Goal: Information Seeking & Learning: Learn about a topic

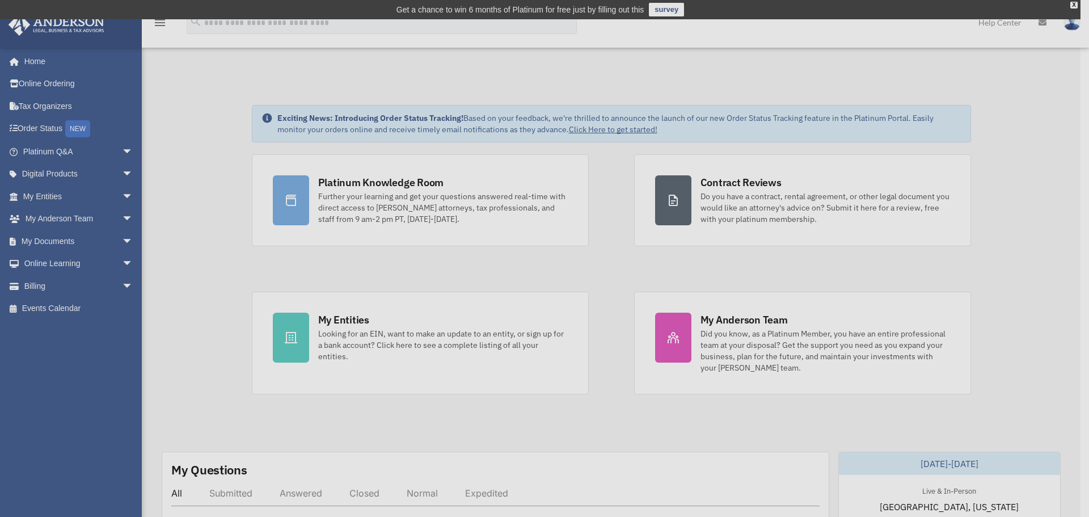
click at [115, 151] on div "x" at bounding box center [544, 258] width 1089 height 517
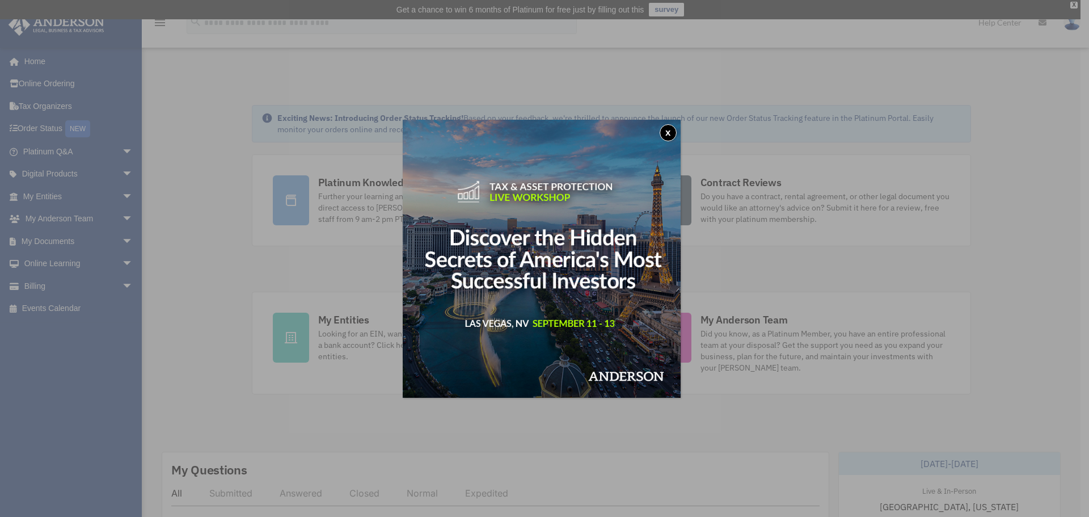
click at [670, 133] on button "x" at bounding box center [668, 132] width 17 height 17
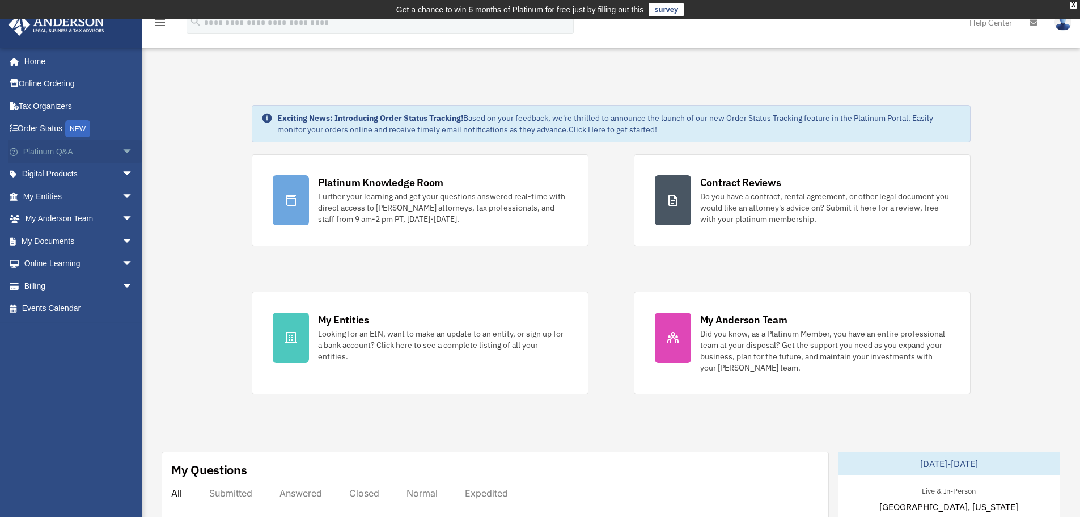
click at [122, 150] on span "arrow_drop_down" at bounding box center [133, 151] width 23 height 23
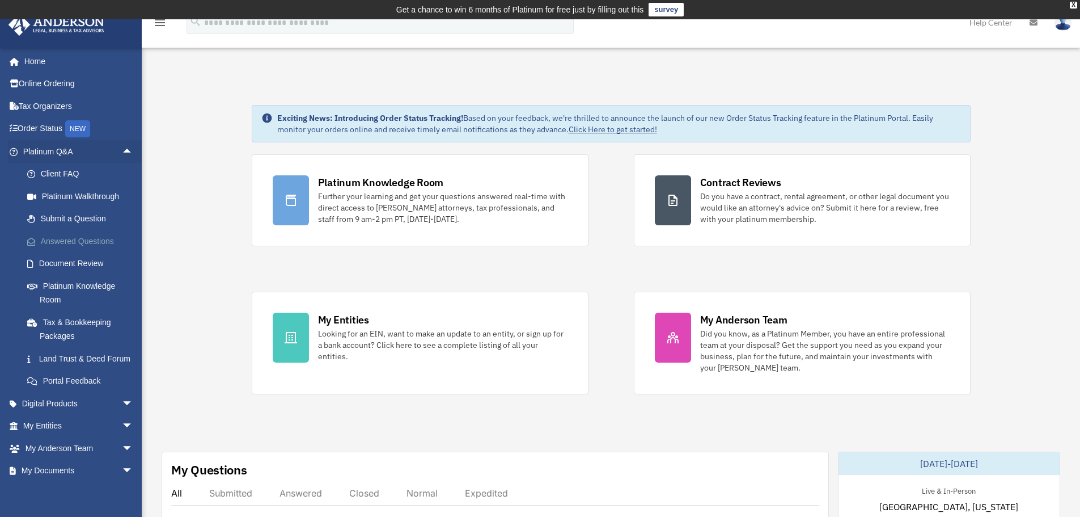
click at [97, 239] on link "Answered Questions" at bounding box center [83, 241] width 134 height 23
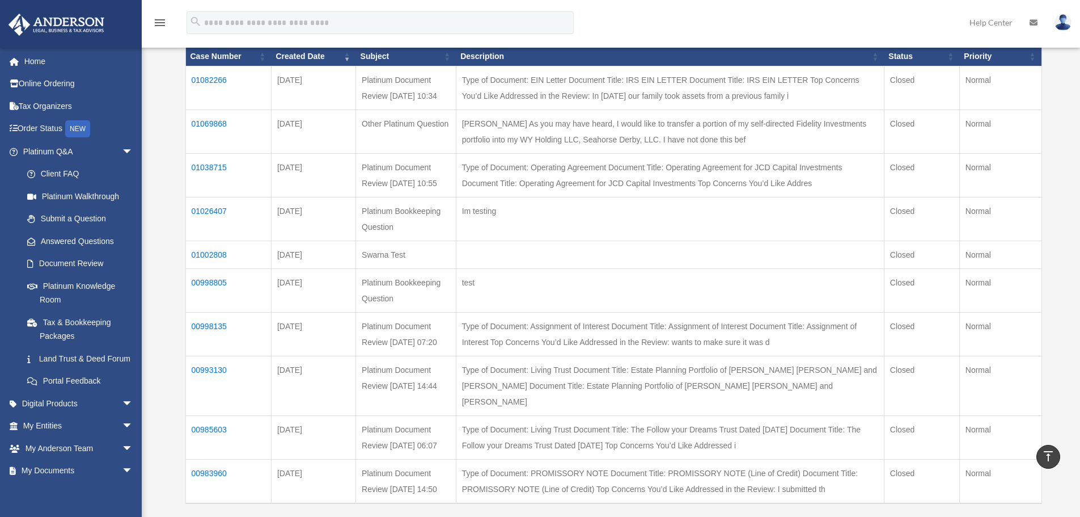
scroll to position [555, 0]
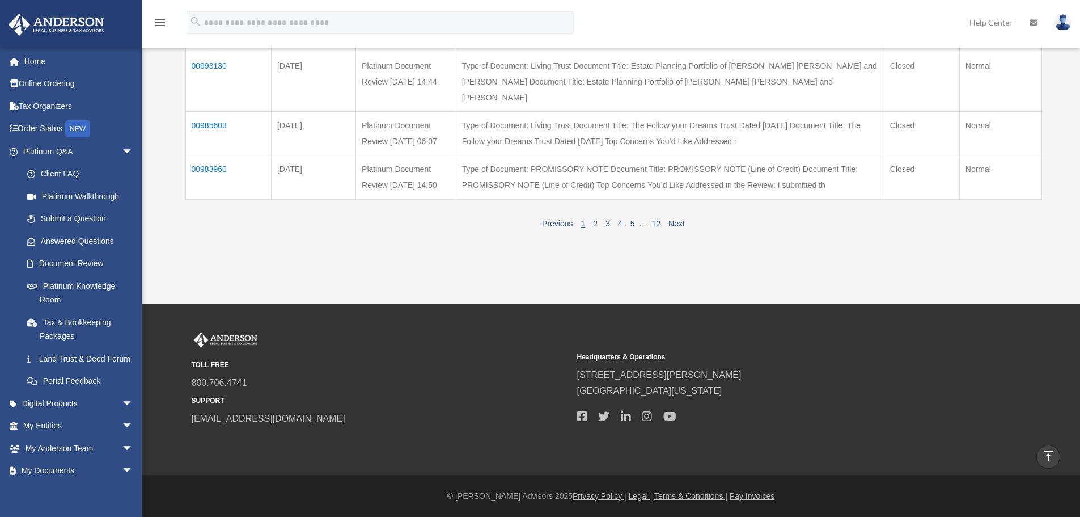
drag, startPoint x: 864, startPoint y: 258, endPoint x: 573, endPoint y: 92, distance: 335.3
